Goal: Task Accomplishment & Management: Complete application form

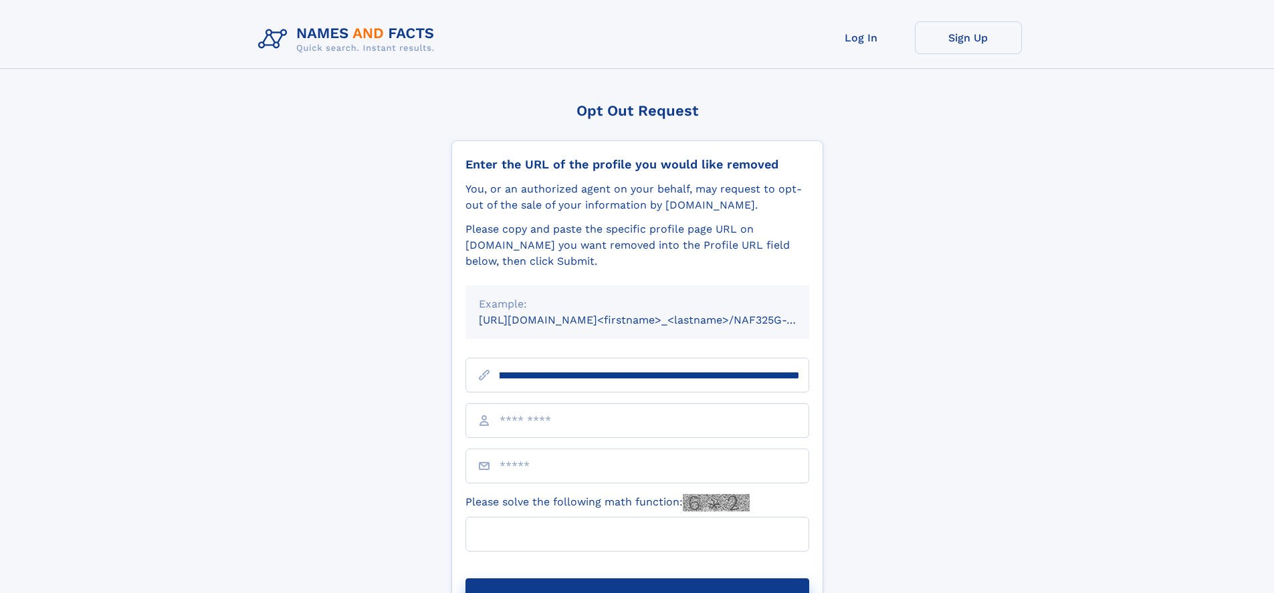
scroll to position [0, 181]
type input "**********"
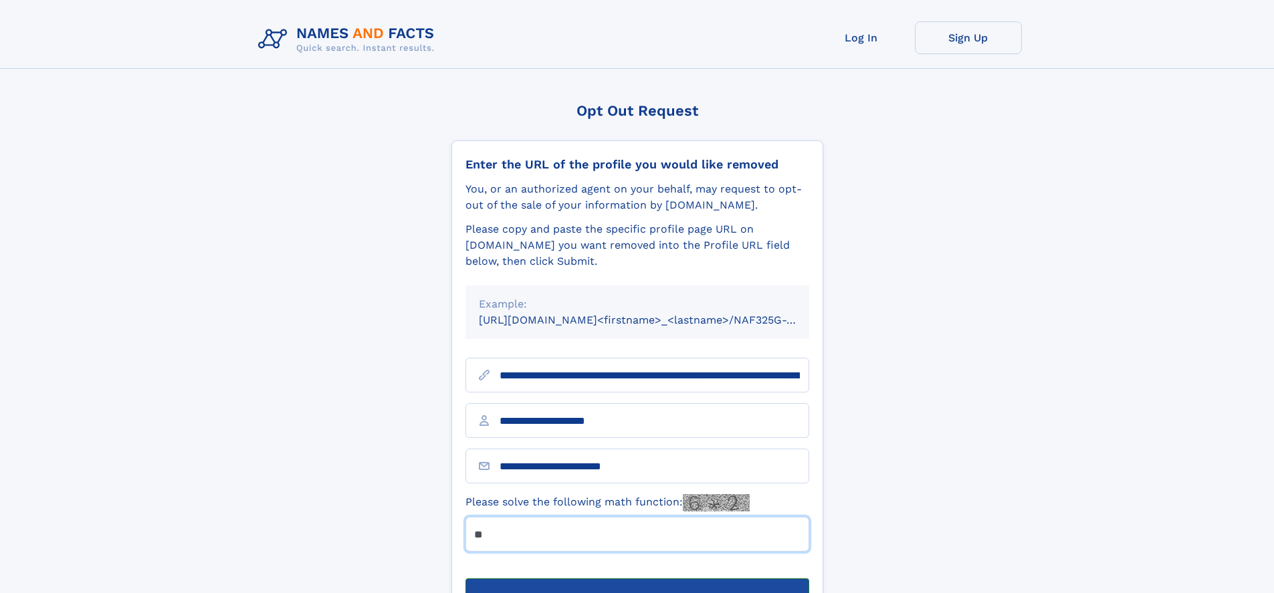
type input "**"
click at [637, 579] on button "Submit Opt Out Request" at bounding box center [638, 600] width 344 height 43
